Goal: Transaction & Acquisition: Register for event/course

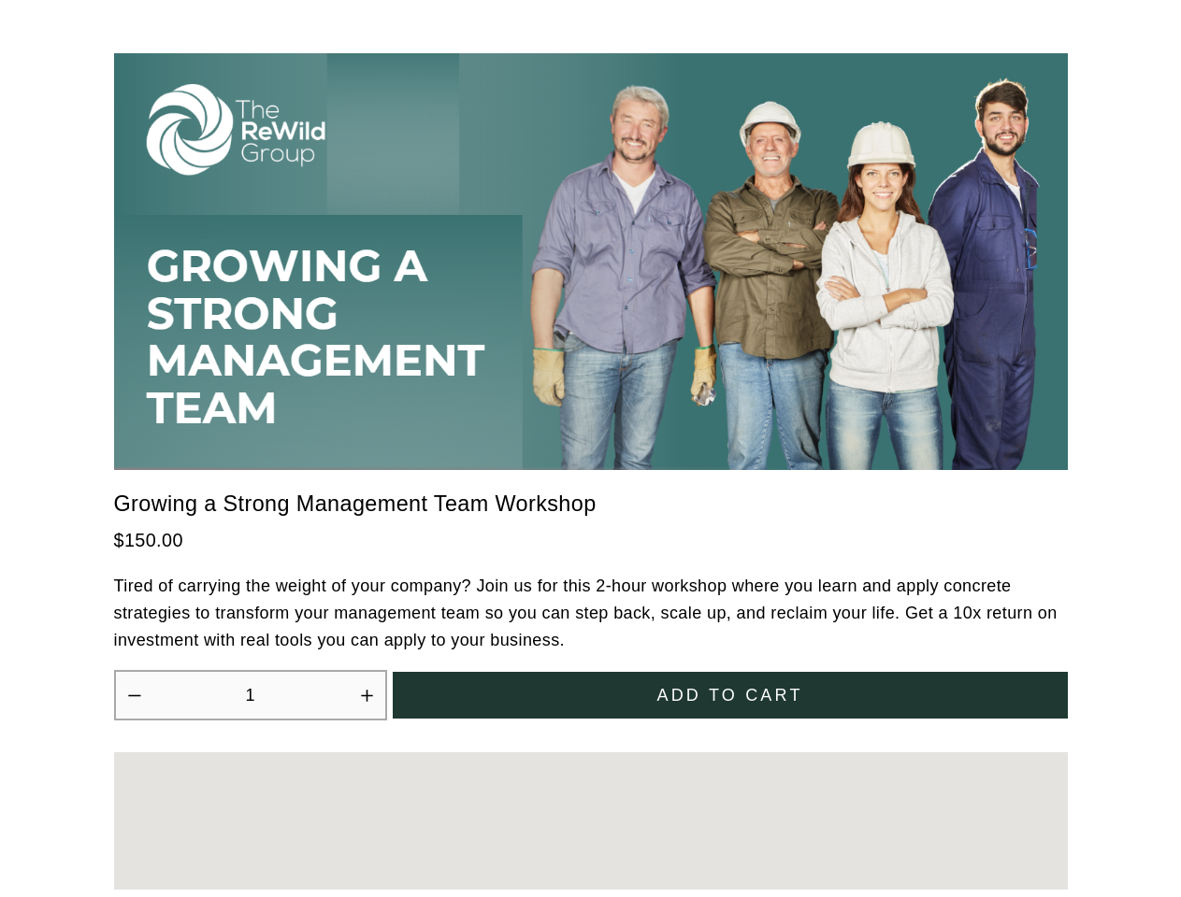
scroll to position [5171, 0]
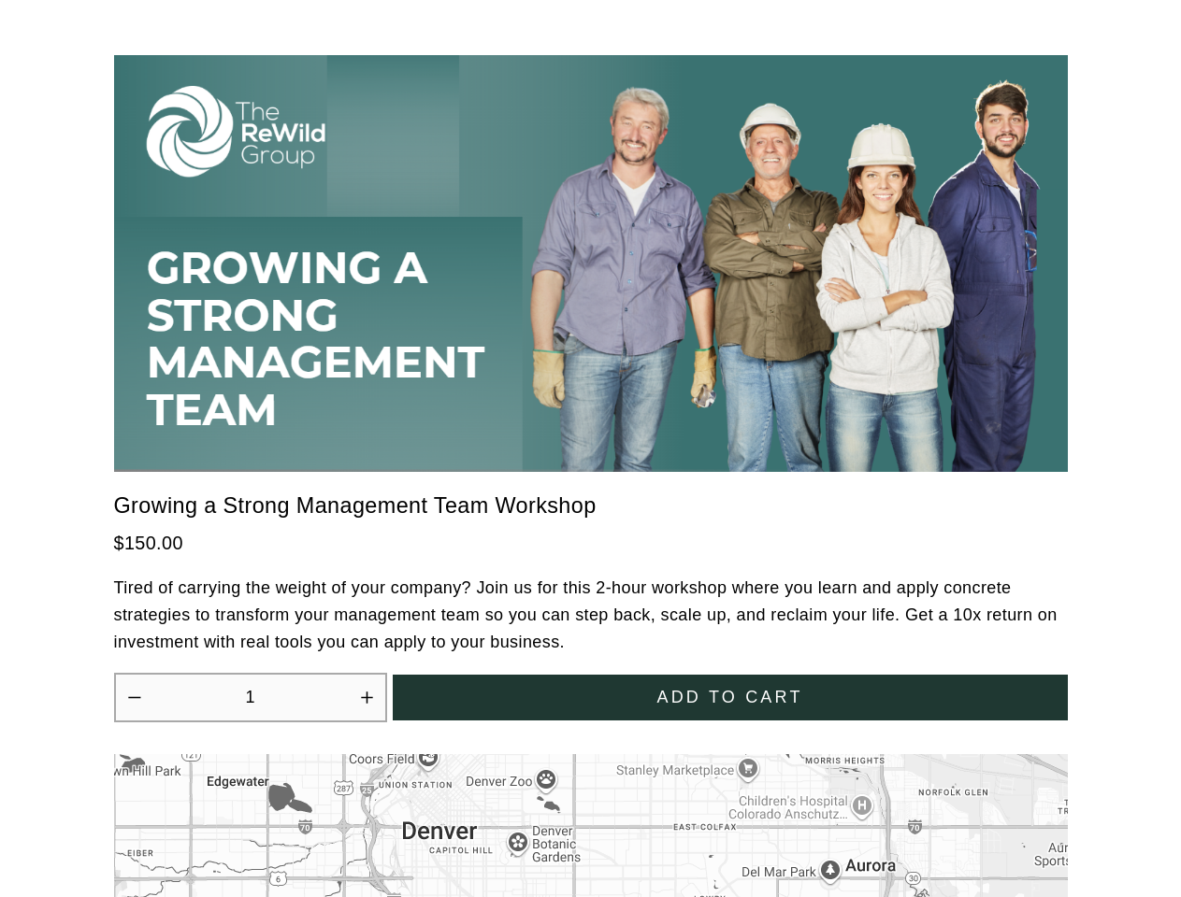
click at [366, 692] on icon "Increase quantity by 1" at bounding box center [366, 697] width 11 height 11
type input "2"
click at [730, 688] on span "Add to cart" at bounding box center [729, 698] width 146 height 20
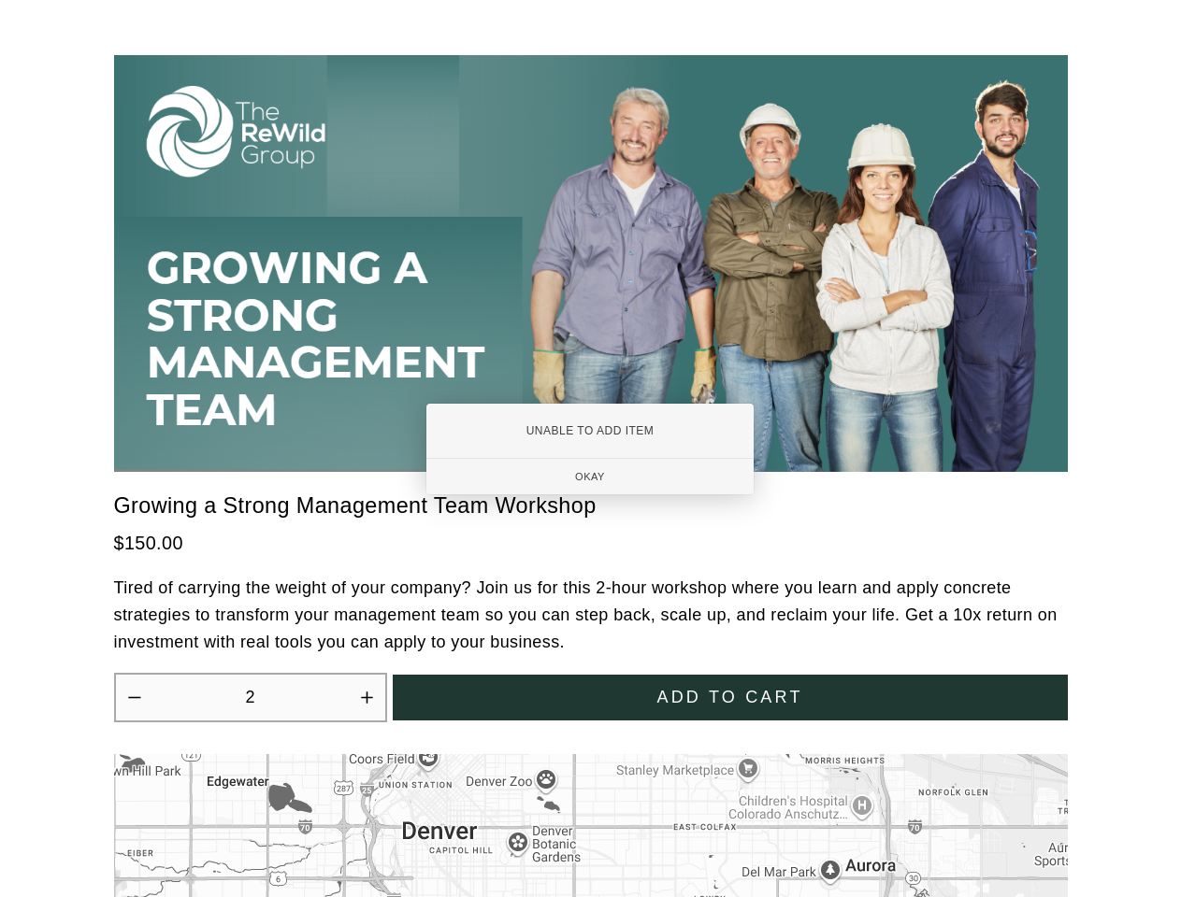
click at [591, 814] on div at bounding box center [590, 448] width 1181 height 897
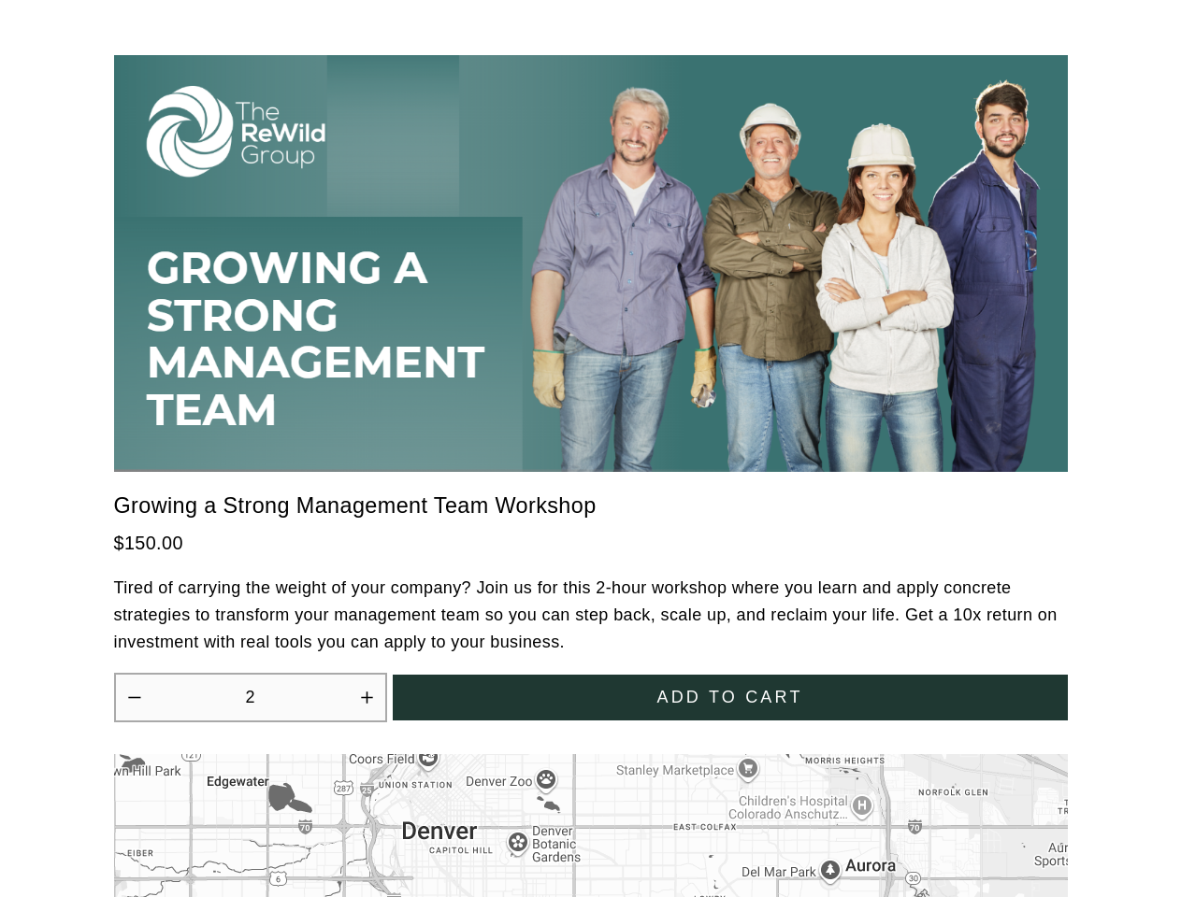
click at [591, 814] on div at bounding box center [590, 448] width 1181 height 897
